Goal: Find specific page/section: Find specific page/section

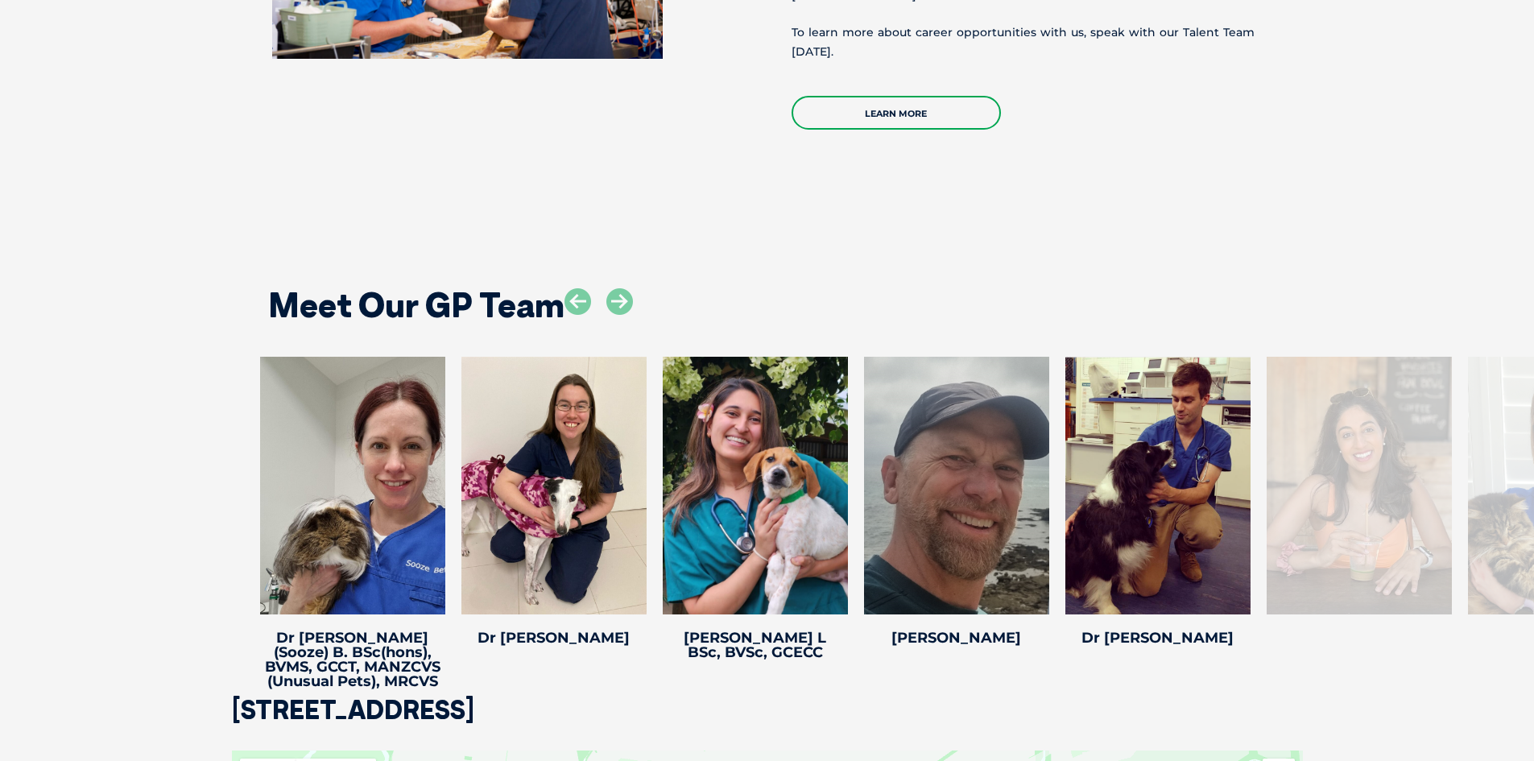
scroll to position [3060, 0]
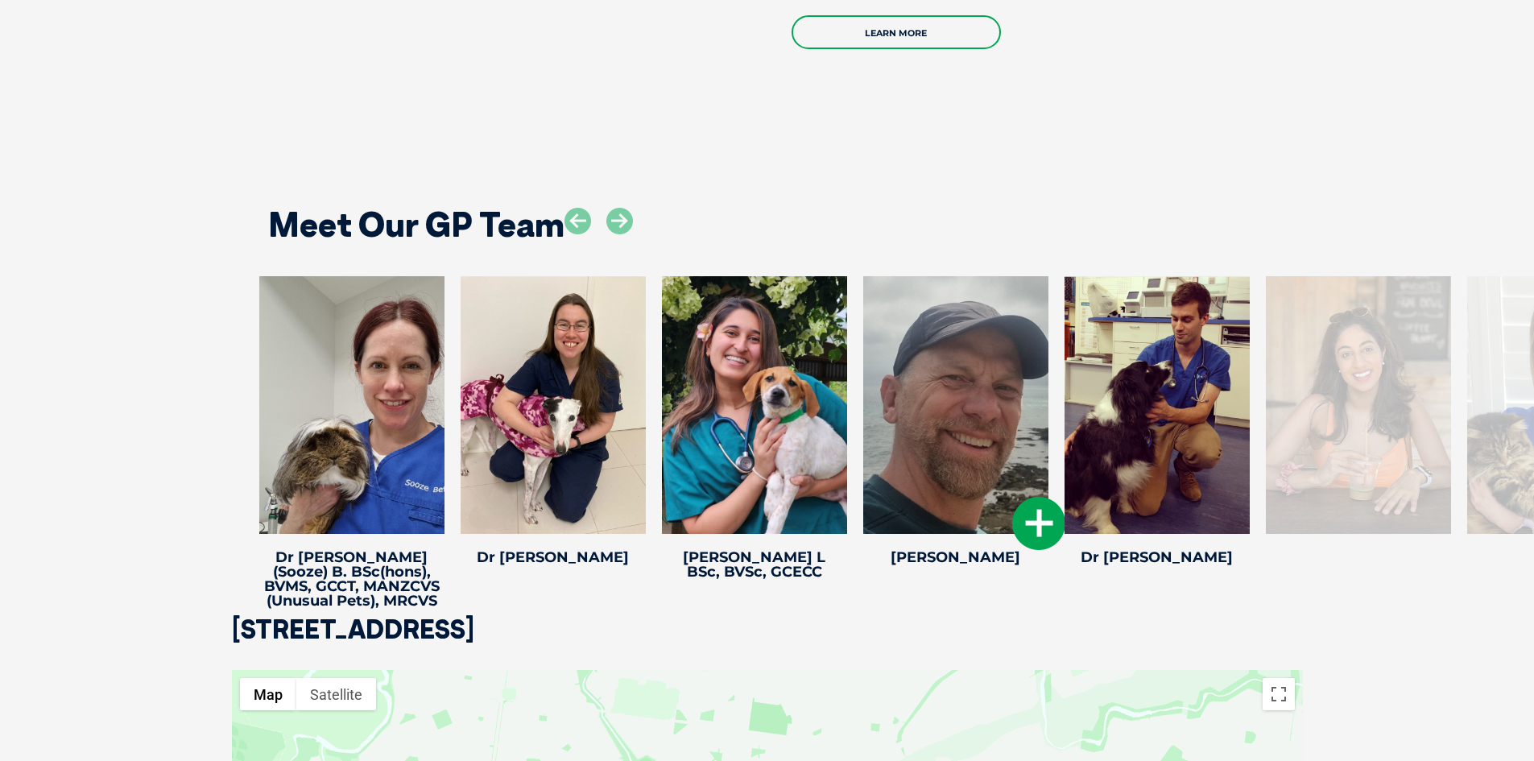
drag, startPoint x: 1258, startPoint y: 395, endPoint x: 915, endPoint y: 386, distance: 343.1
click at [1258, 391] on div "Dr Sanjana A Dr Sanjana A Sanjana has been practicing in Melbourne since she gr…" at bounding box center [1358, 424] width 201 height 296
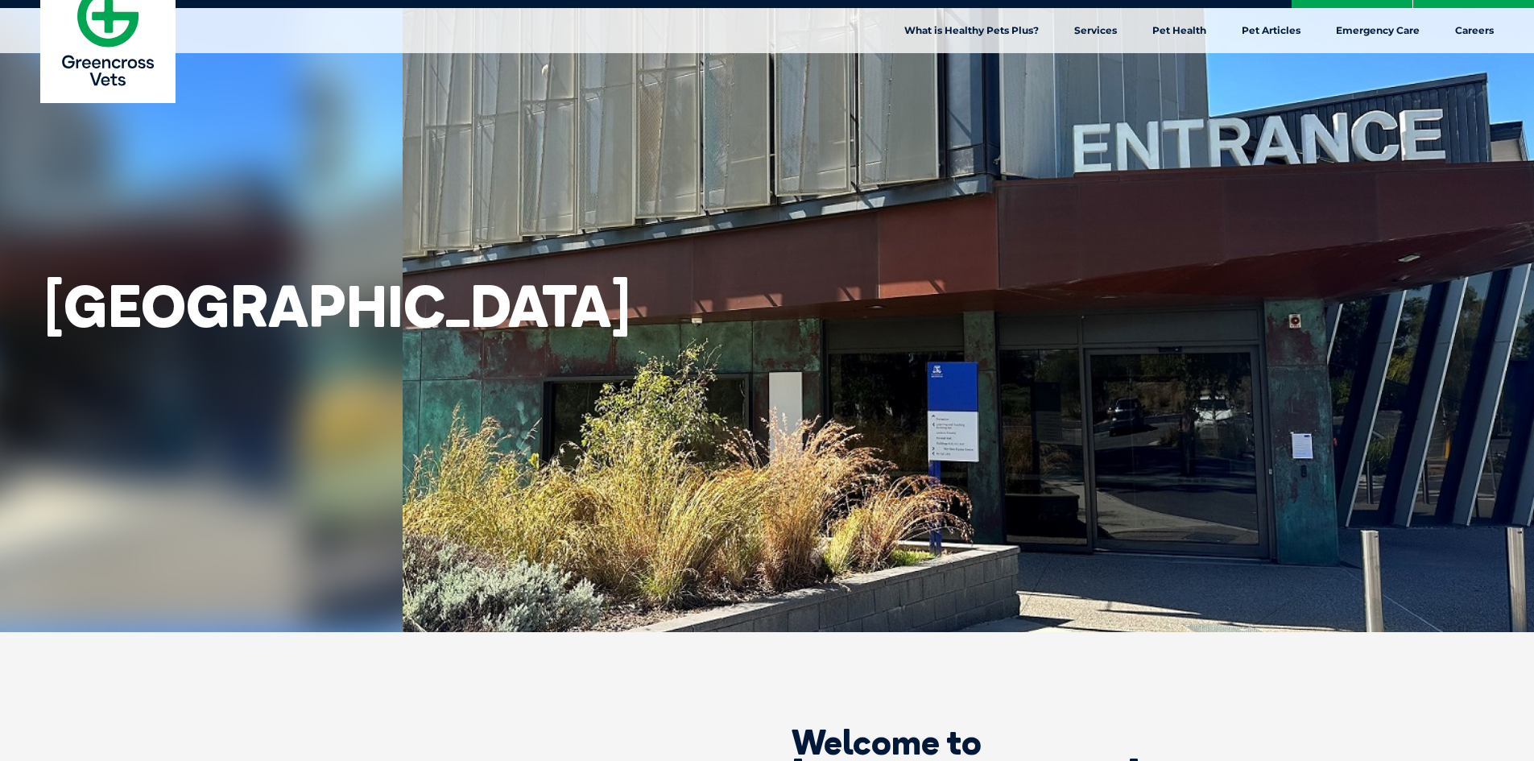
scroll to position [0, 0]
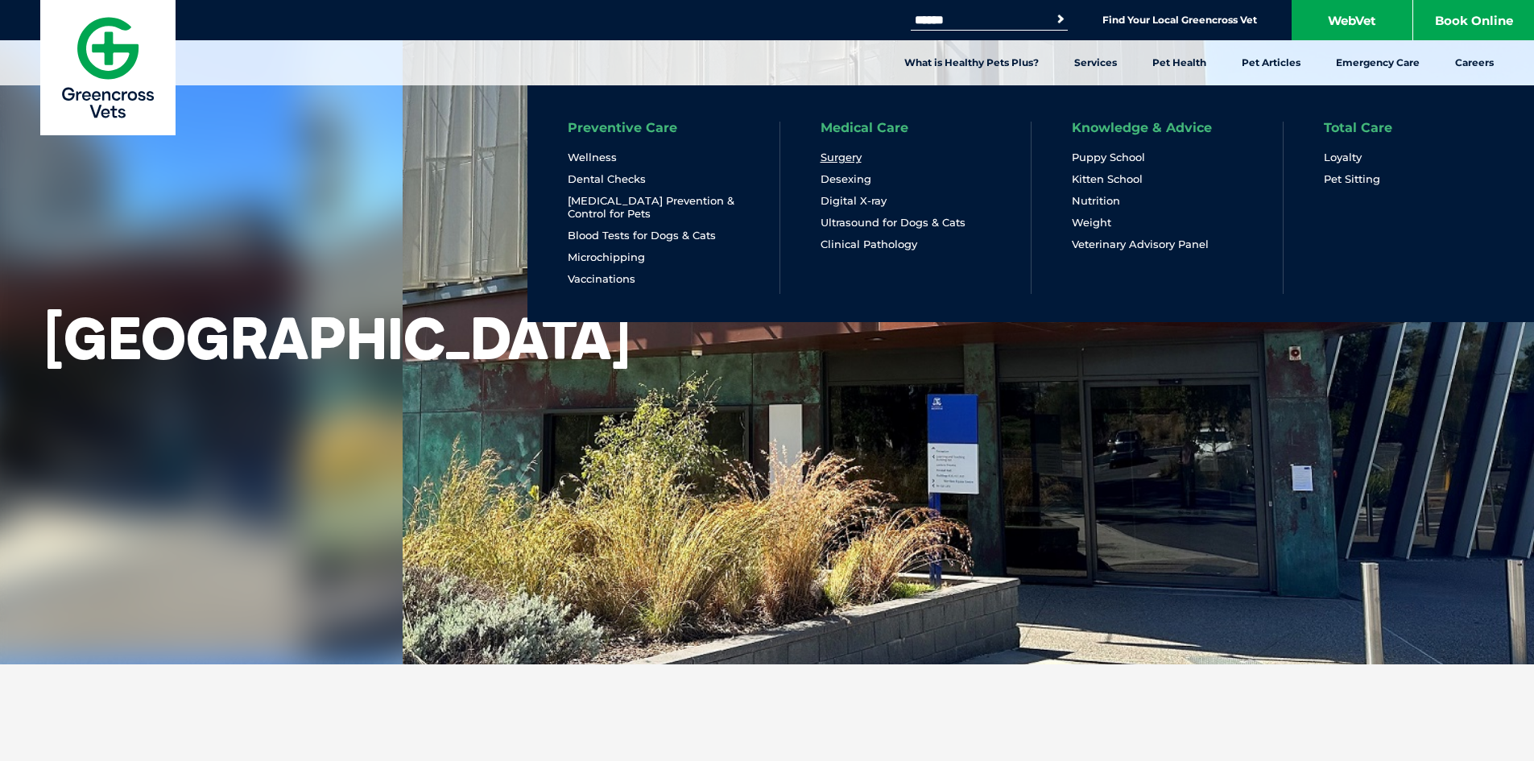
click at [837, 156] on link "Surgery" at bounding box center [840, 158] width 41 height 14
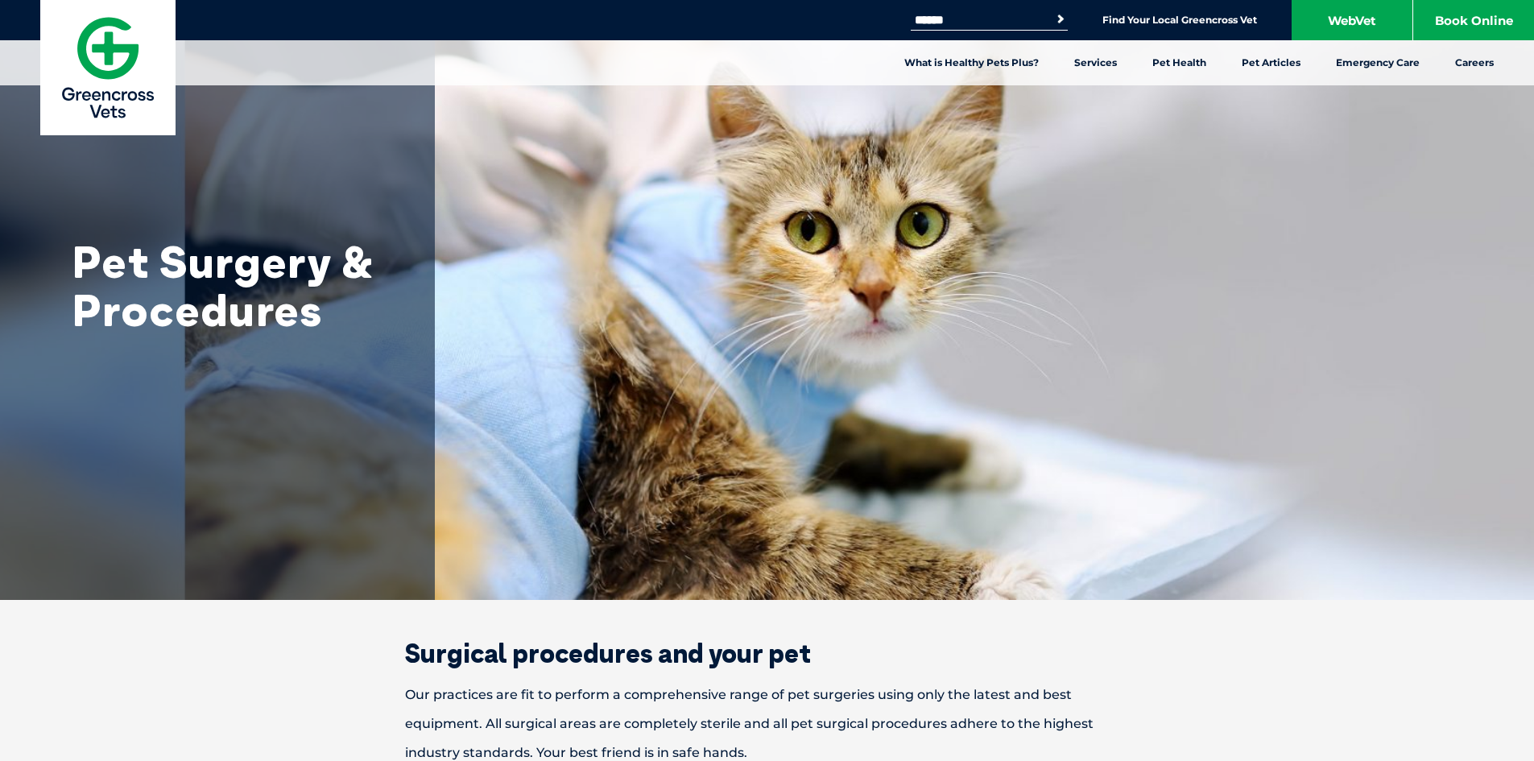
click at [951, 14] on input "Search for:" at bounding box center [979, 20] width 137 height 13
type input "*****"
click at [1052, 11] on button "Search" at bounding box center [1060, 19] width 16 height 16
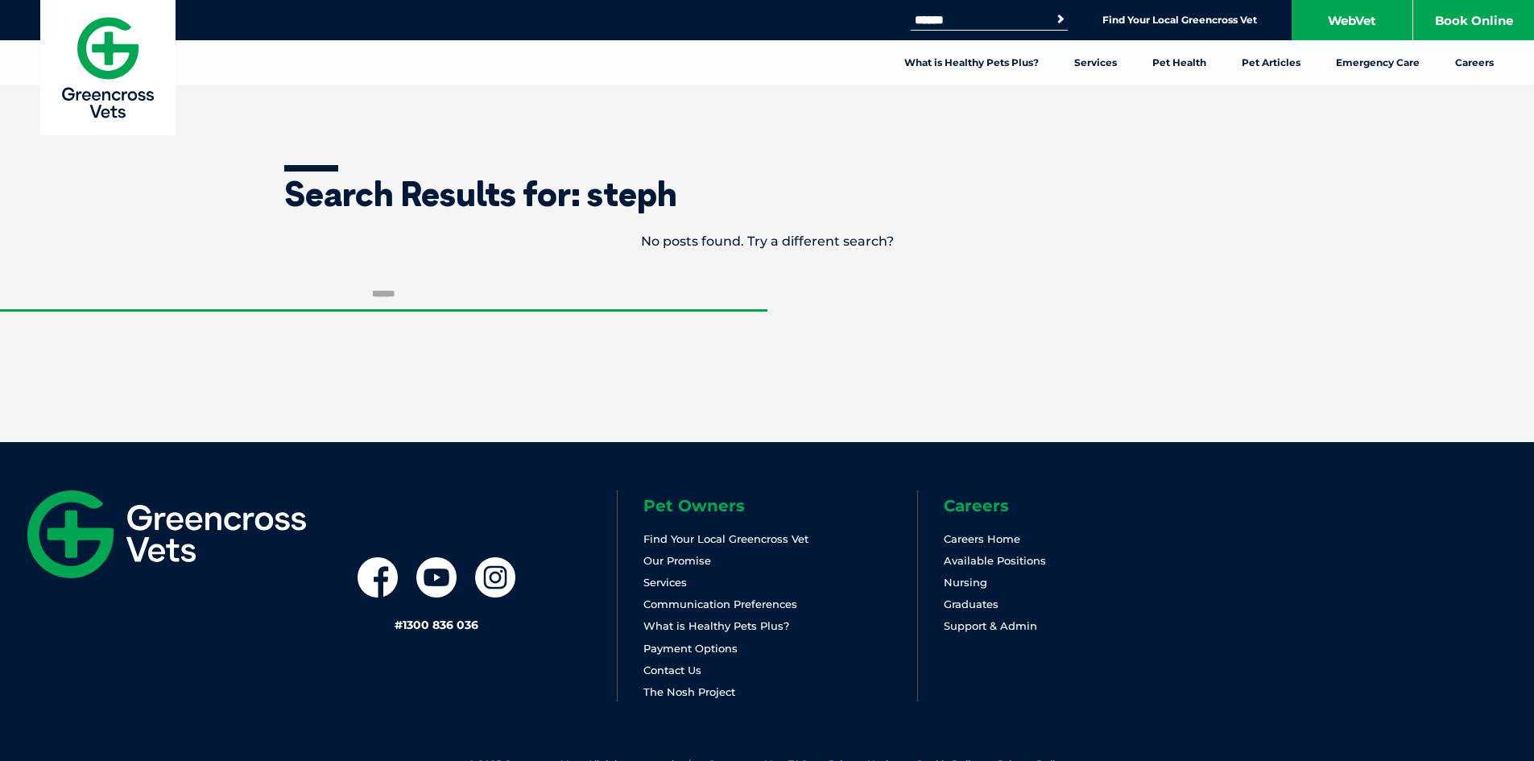
scroll to position [79, 0]
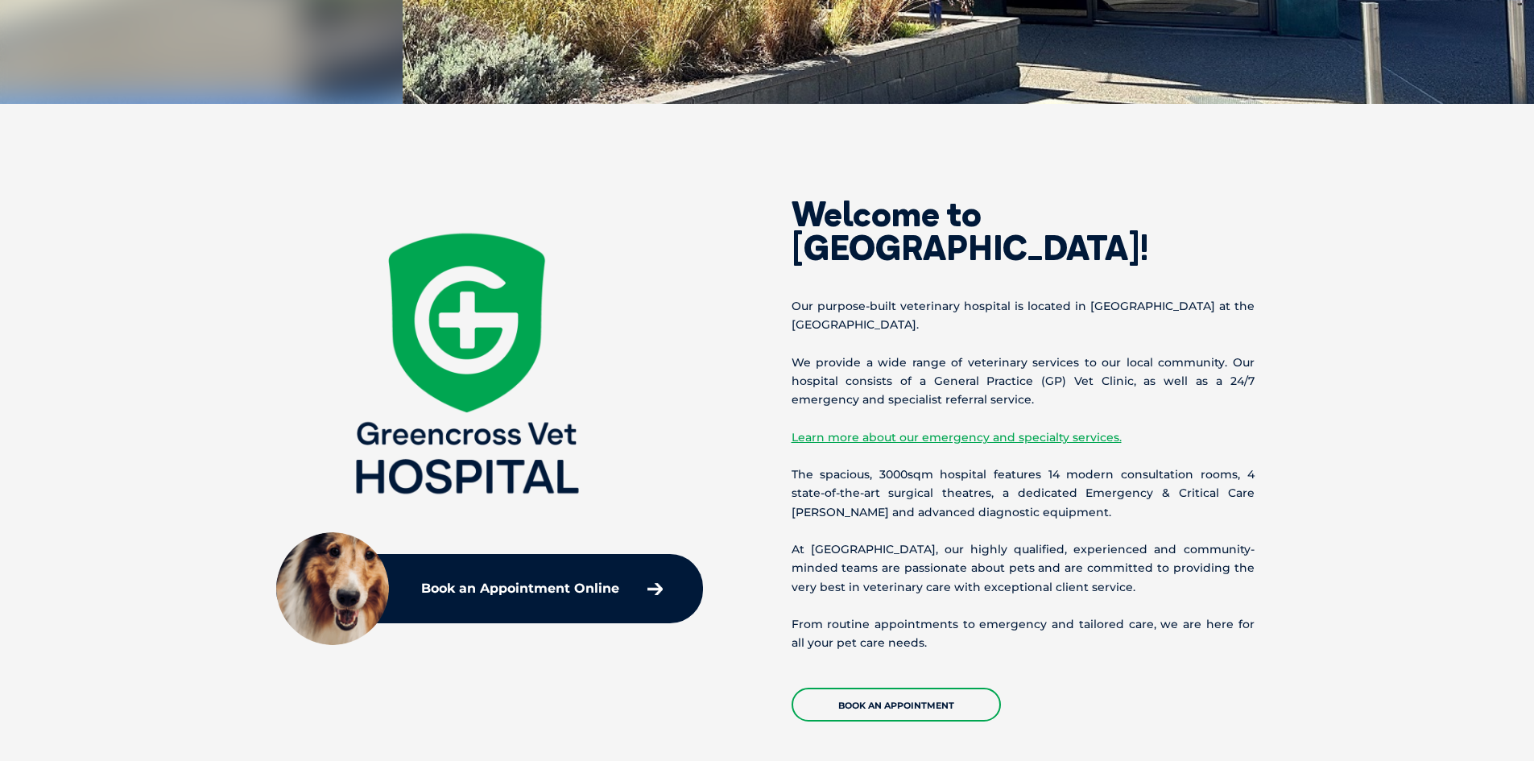
scroll to position [564, 0]
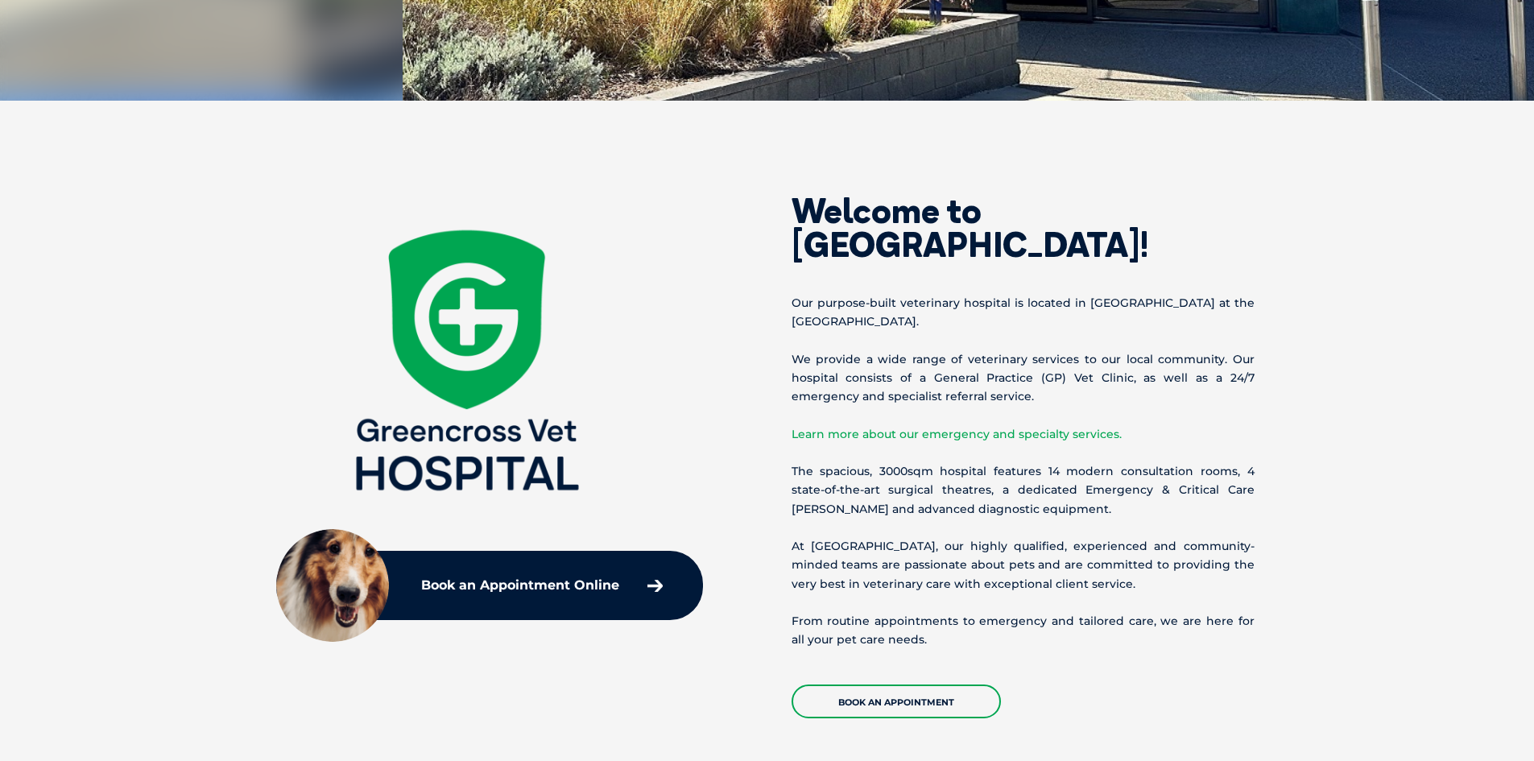
click at [956, 428] on link "Learn more about our emergency and specialty services." at bounding box center [957, 434] width 330 height 14
